Goal: Information Seeking & Learning: Learn about a topic

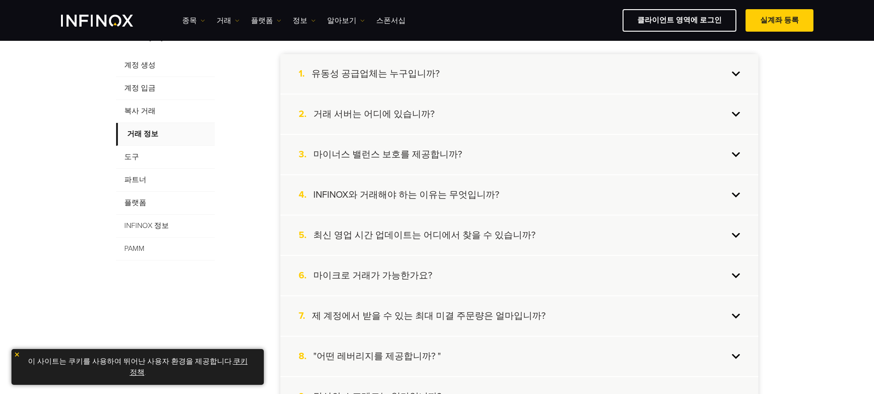
scroll to position [230, 0]
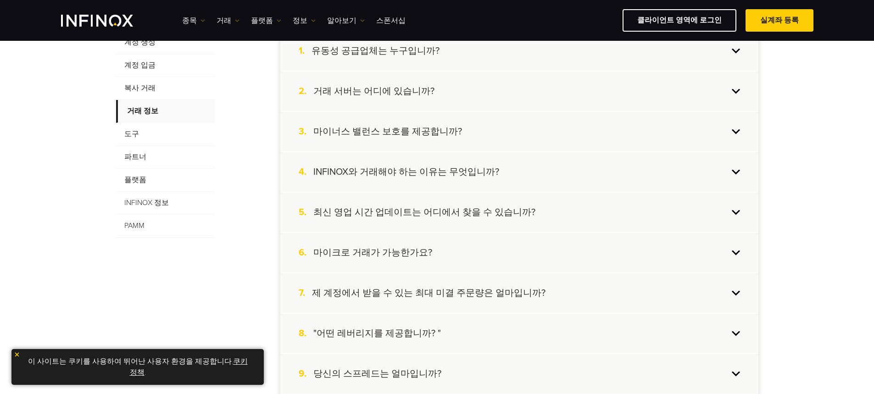
click at [740, 168] on div "4. INFINOX와 거래해야 하는 이유는 무엇입니까?" at bounding box center [519, 171] width 478 height 39
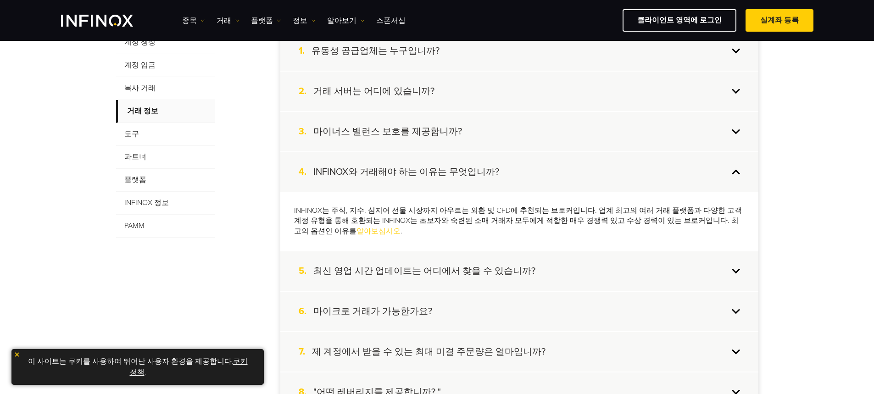
click at [740, 168] on div "4. INFINOX와 거래해야 하는 이유는 무엇입니까?" at bounding box center [519, 171] width 478 height 39
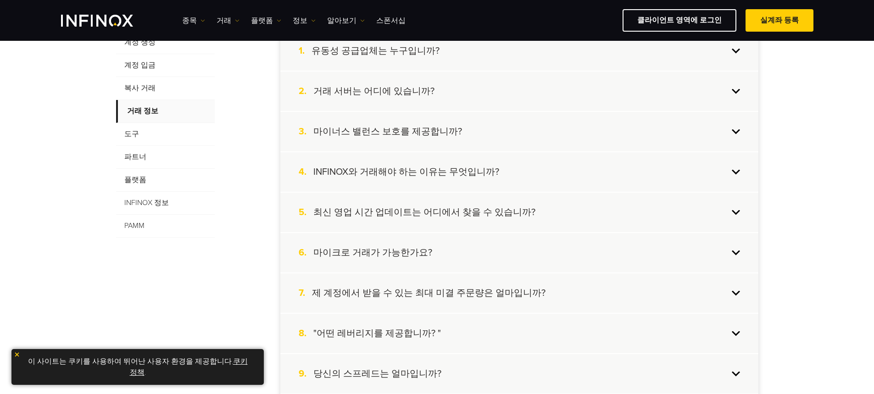
click at [743, 218] on div "5. 최신 영업 시간 업데이트는 어디에서 찾을 수 있습니까?" at bounding box center [519, 212] width 478 height 39
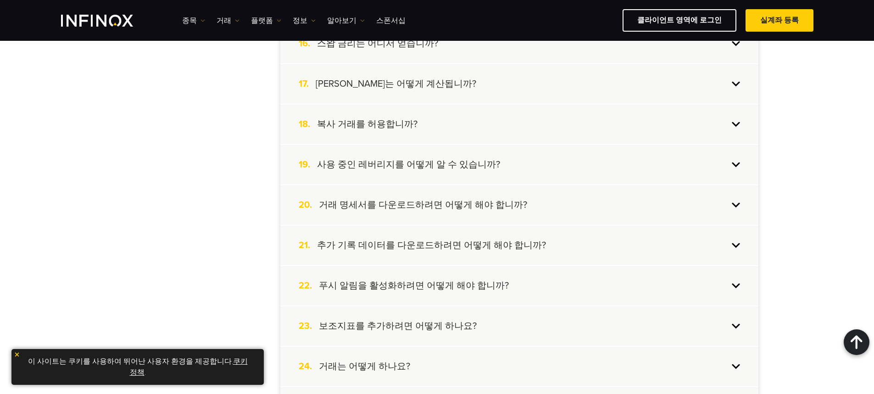
scroll to position [964, 0]
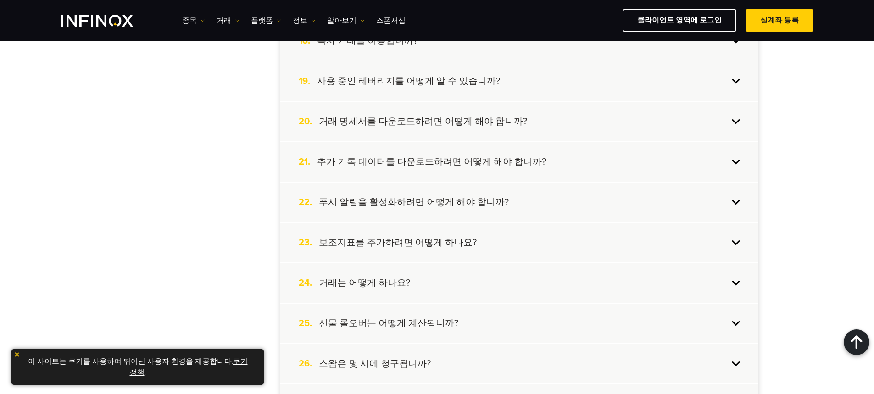
click at [733, 284] on div "24. 거래는 어떻게 하나요?" at bounding box center [519, 282] width 478 height 39
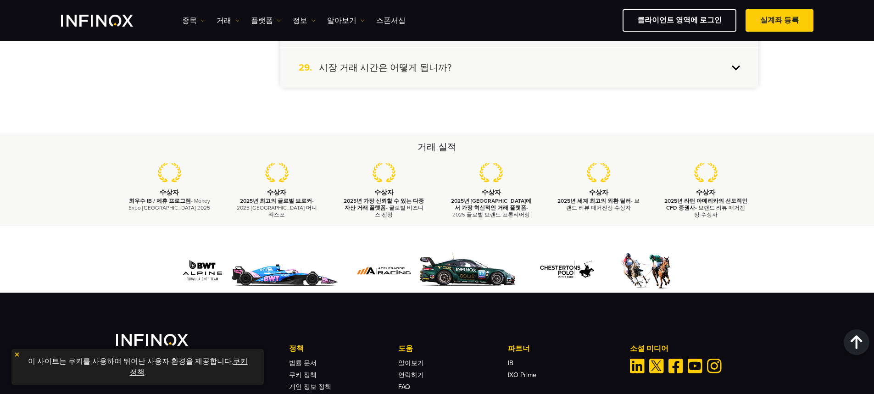
scroll to position [1293, 0]
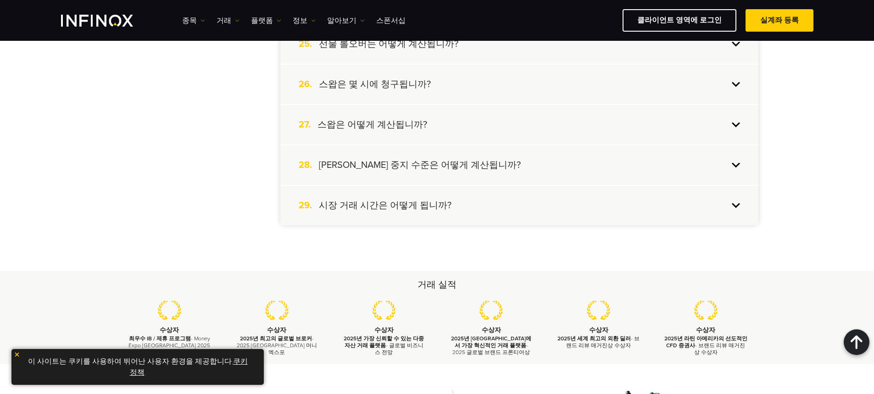
click at [738, 209] on div "29. 시장 거래 시간은 어떻게 됩니까?" at bounding box center [519, 205] width 478 height 39
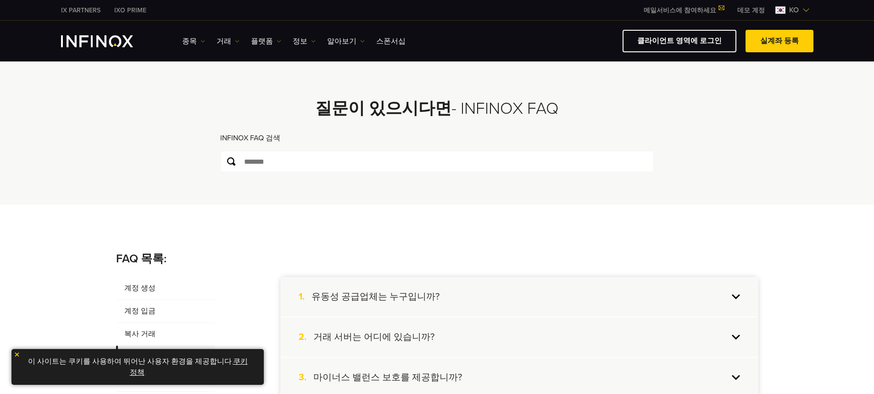
scroll to position [275, 0]
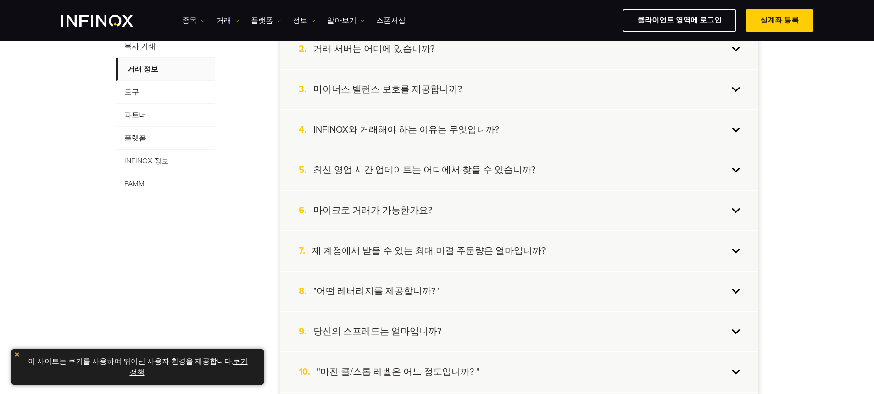
click at [131, 91] on span "도구" at bounding box center [165, 92] width 99 height 23
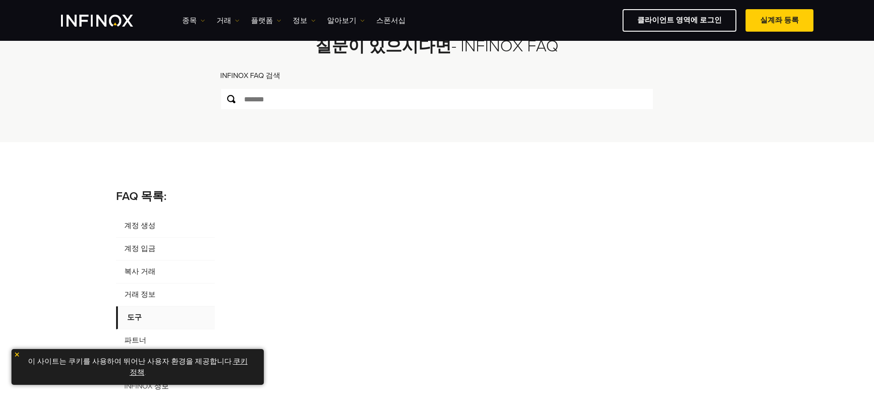
scroll to position [92, 0]
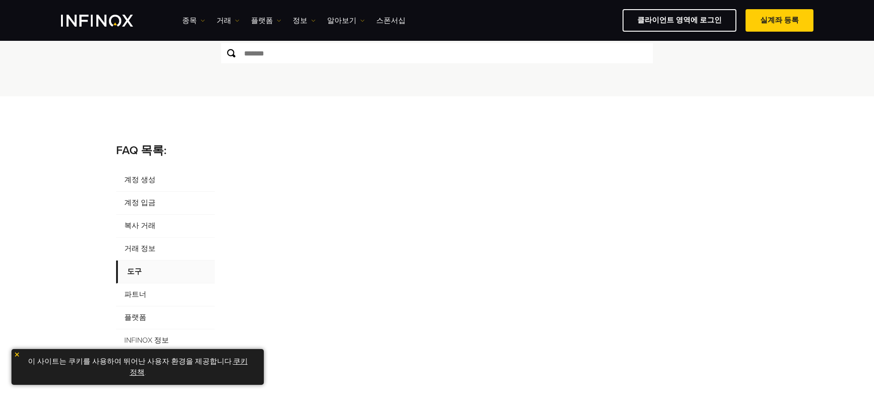
click at [155, 297] on span "파트너" at bounding box center [165, 295] width 99 height 23
click at [153, 226] on span "복사 거래" at bounding box center [165, 226] width 99 height 23
